Goal: Task Accomplishment & Management: Complete application form

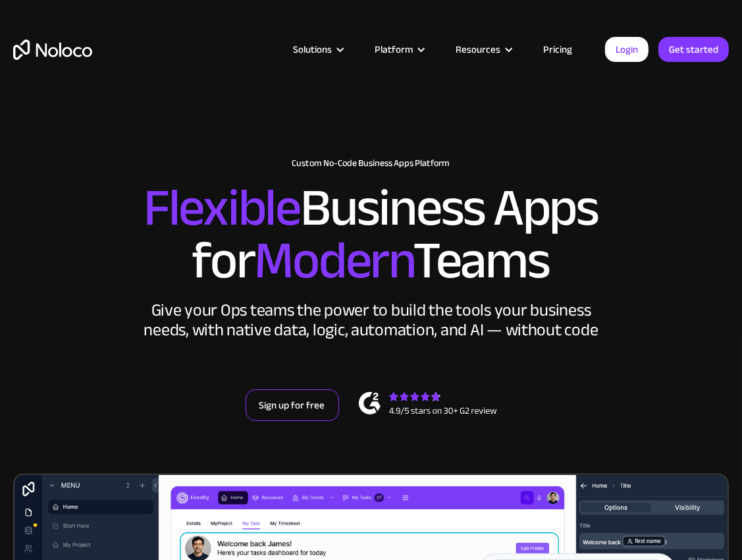
click at [297, 402] on link "Sign up for free" at bounding box center [293, 405] width 94 height 32
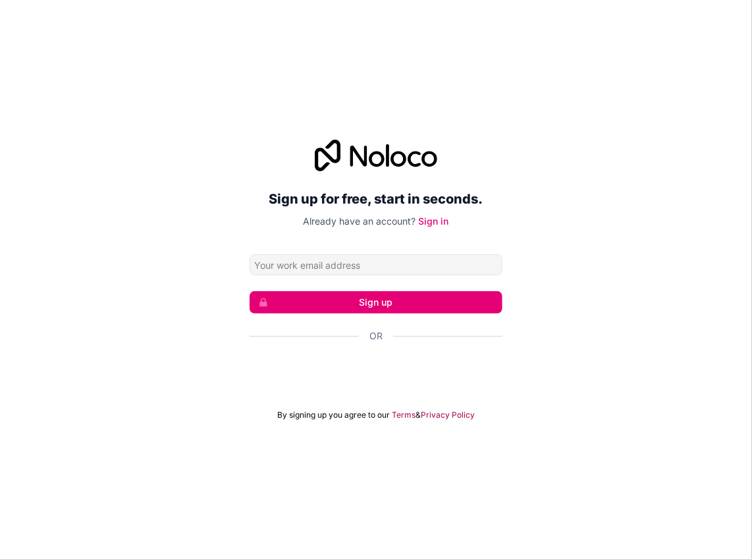
click at [330, 260] on input "Email address" at bounding box center [376, 264] width 253 height 21
click at [315, 265] on input "Email address" at bounding box center [376, 264] width 253 height 21
drag, startPoint x: 348, startPoint y: 205, endPoint x: 352, endPoint y: 196, distance: 10.4
click at [348, 205] on h2 "Sign up for free, start in seconds." at bounding box center [376, 199] width 253 height 24
click at [370, 156] on icon at bounding box center [377, 159] width 16 height 16
